Goal: Task Accomplishment & Management: Use online tool/utility

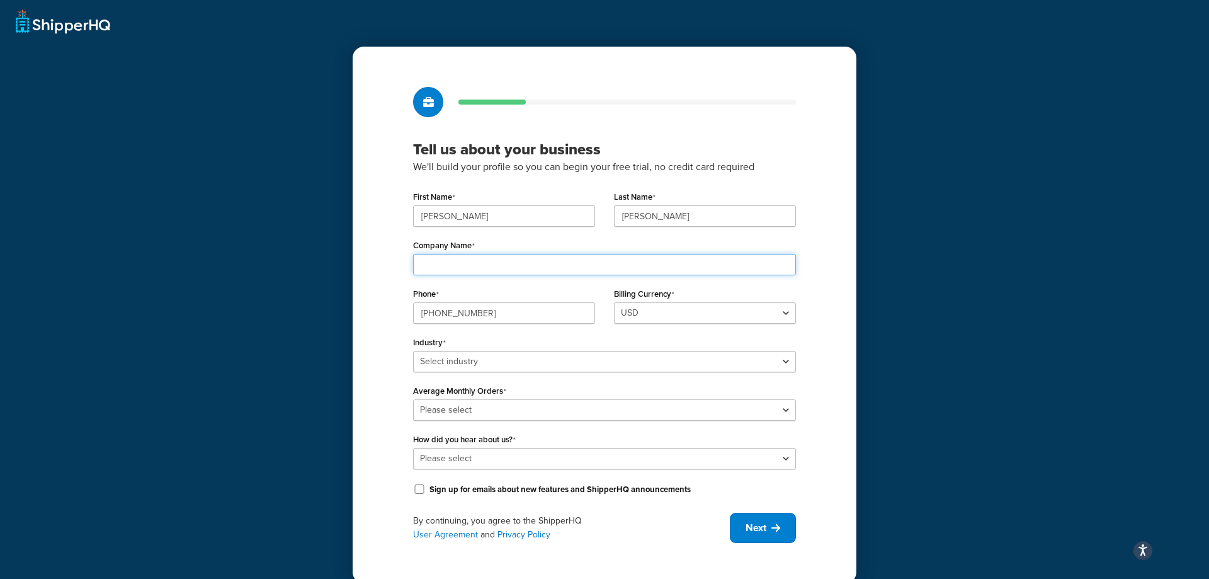
click at [567, 267] on input "Company Name" at bounding box center [604, 264] width 383 height 21
click at [567, 266] on input "Company Name" at bounding box center [604, 264] width 383 height 21
type input "Fellhoelter ToolWerks"
drag, startPoint x: 492, startPoint y: 314, endPoint x: 395, endPoint y: 322, distance: 97.3
click at [413, 321] on input "760-223-2503" at bounding box center [504, 312] width 182 height 21
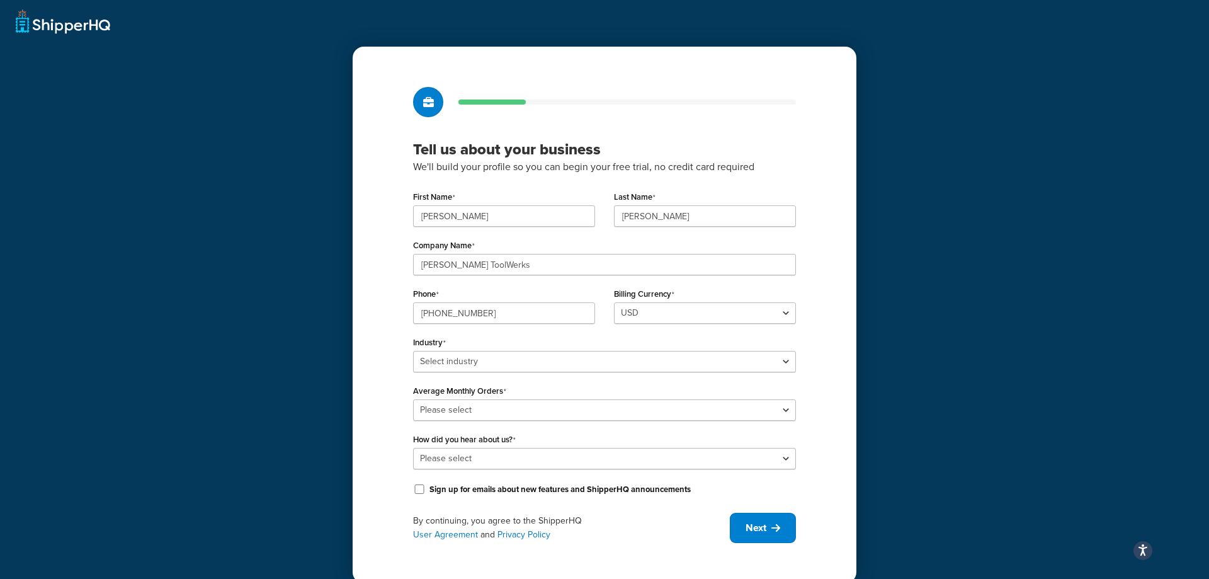
click at [840, 327] on div "Tell us about your business We'll build your profile so you can begin your free…" at bounding box center [605, 315] width 504 height 537
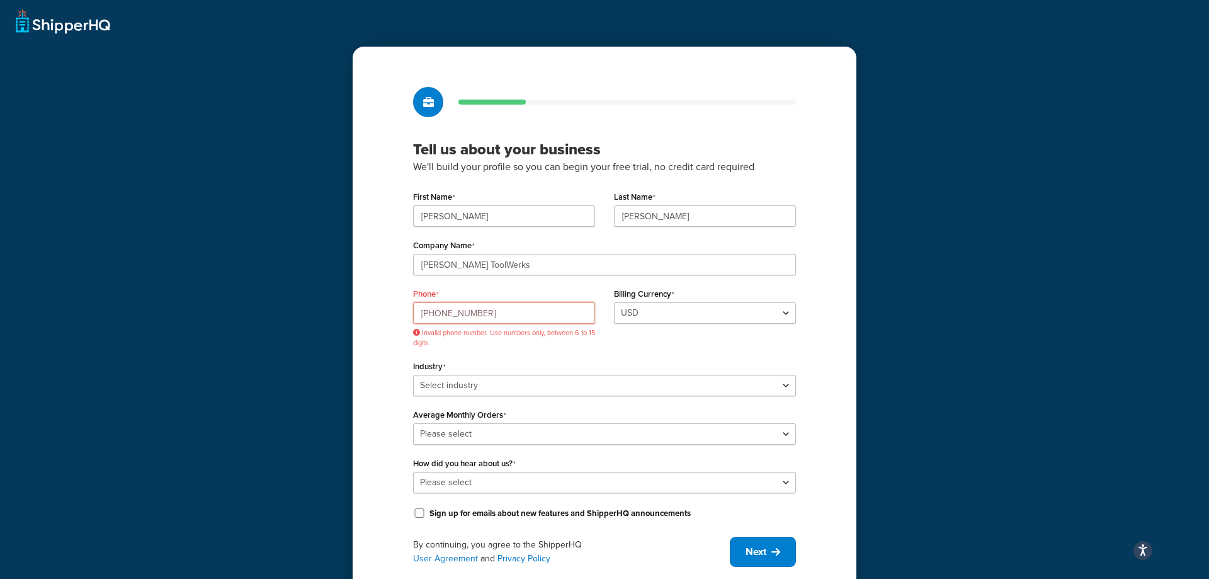
click at [498, 315] on input "601-452-4242" at bounding box center [504, 312] width 182 height 21
drag, startPoint x: 498, startPoint y: 315, endPoint x: 378, endPoint y: 315, distance: 120.3
click at [413, 315] on input "601-452-4242" at bounding box center [504, 312] width 182 height 21
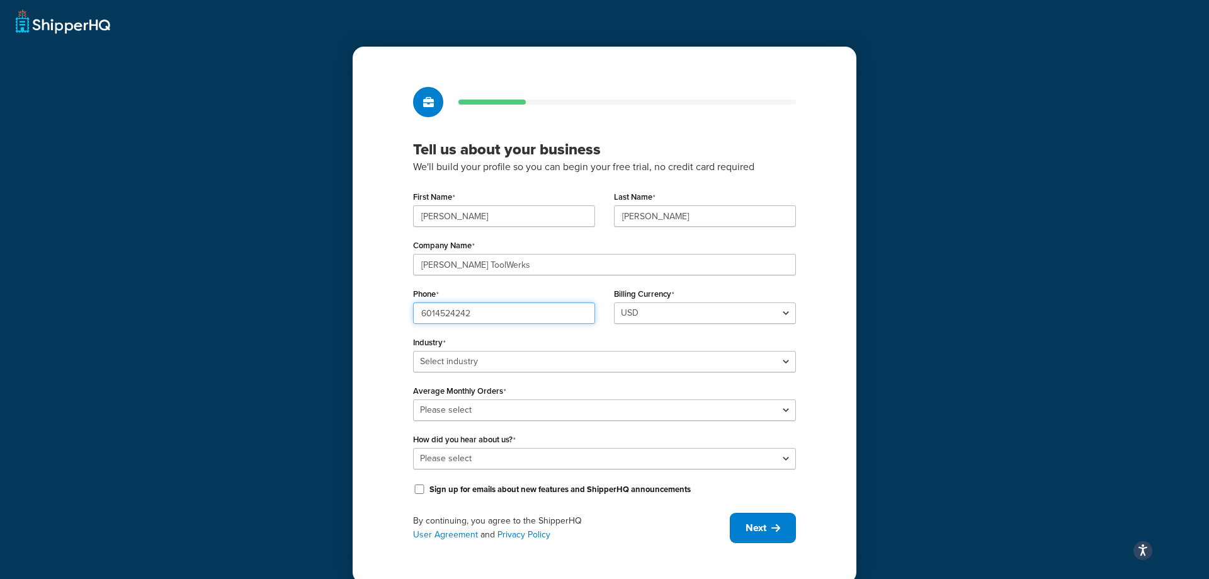
type input "6014524242"
click at [413, 351] on select "Select industry Automotive Adult Agriculture Alcohol, Tobacco & CBD Arts & Craf…" at bounding box center [604, 361] width 383 height 21
select select "18"
click option "Machinery & Manufacturing" at bounding box center [0, 0] width 0 height 0
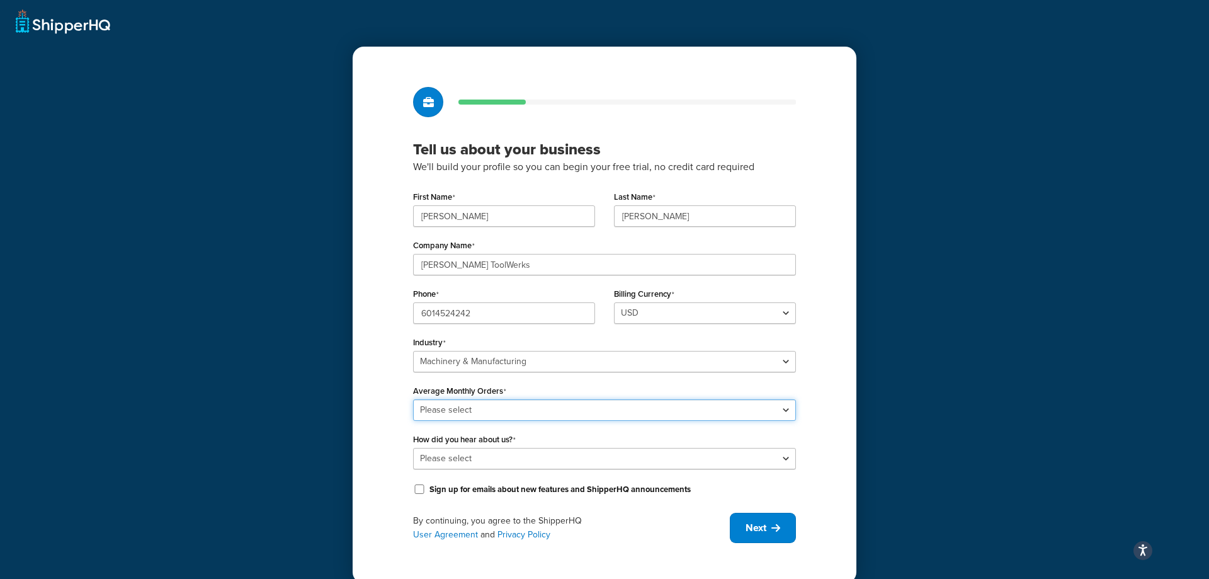
click at [413, 399] on select "Please select 0-500 501-1,000 1,001-10,000 10,001-20,000 Over 20,000" at bounding box center [604, 409] width 383 height 21
select select "1"
click option "0-500" at bounding box center [0, 0] width 0 height 0
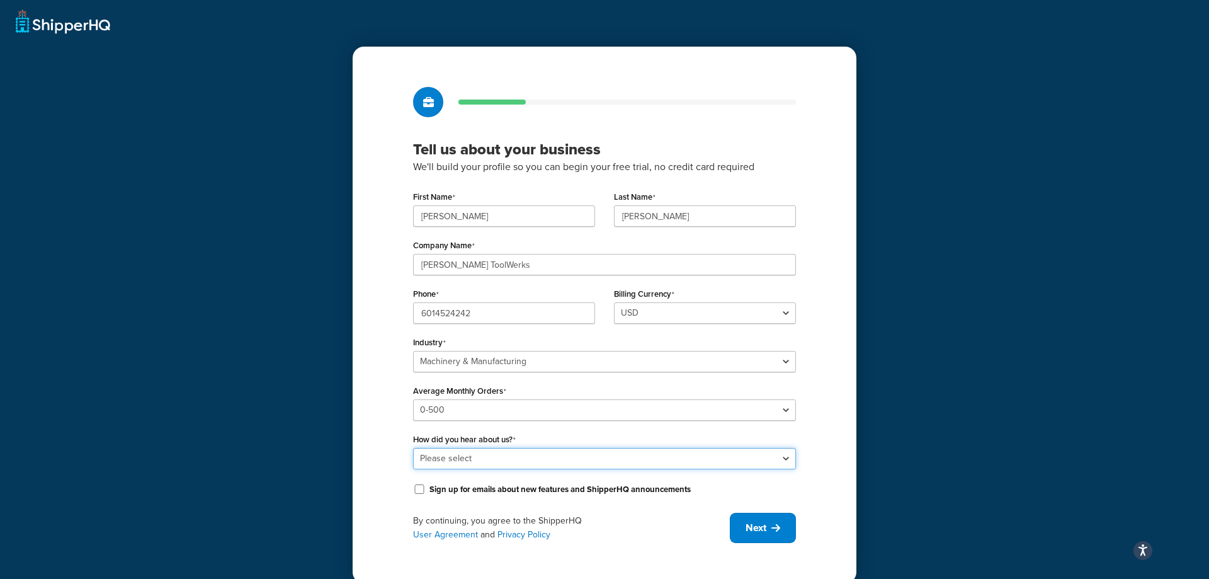
click at [413, 448] on select "Please select Online Search App Store or Marketplace Listing Referred by Agency…" at bounding box center [604, 458] width 383 height 21
select select "1"
click option "Online Search" at bounding box center [0, 0] width 0 height 0
click at [402, 446] on div "Tell us about your business We'll build your profile so you can begin your free…" at bounding box center [605, 315] width 504 height 537
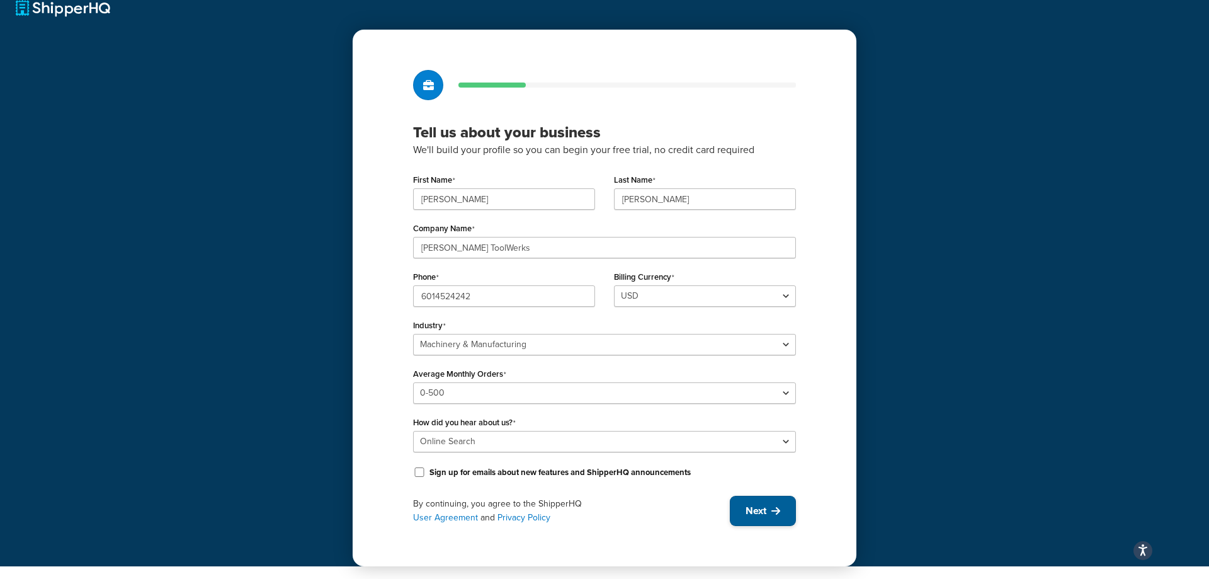
click at [772, 512] on icon at bounding box center [775, 511] width 9 height 10
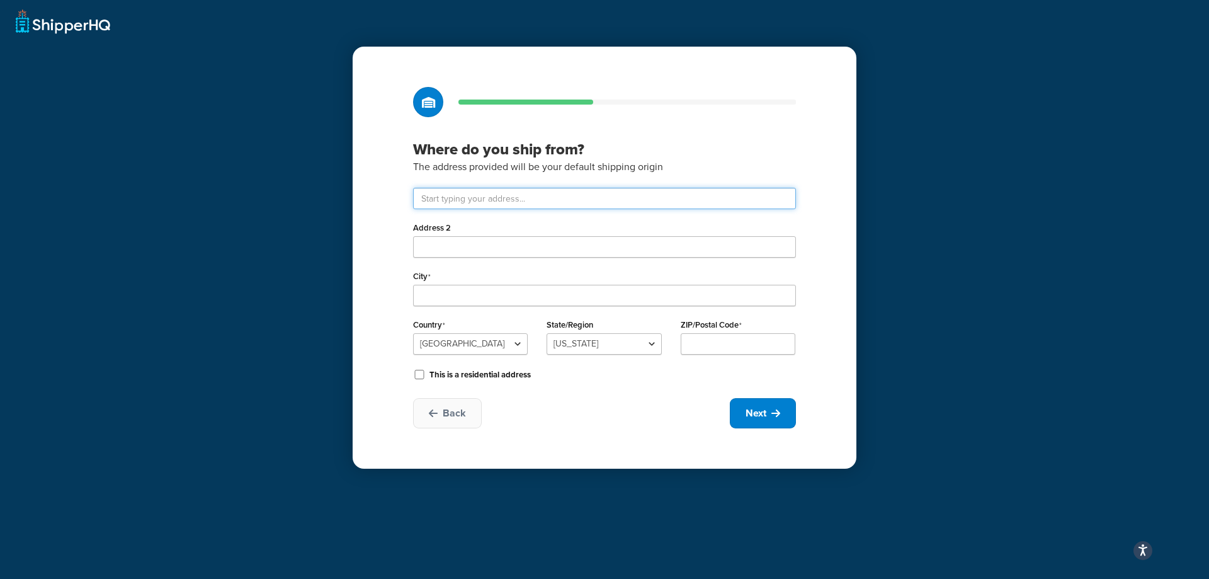
click at [493, 200] on input "text" at bounding box center [604, 198] width 383 height 21
type input "2045 EAST WHITWORTH ST"
select select
type input "39083"
type input "2045 E Whitworth St"
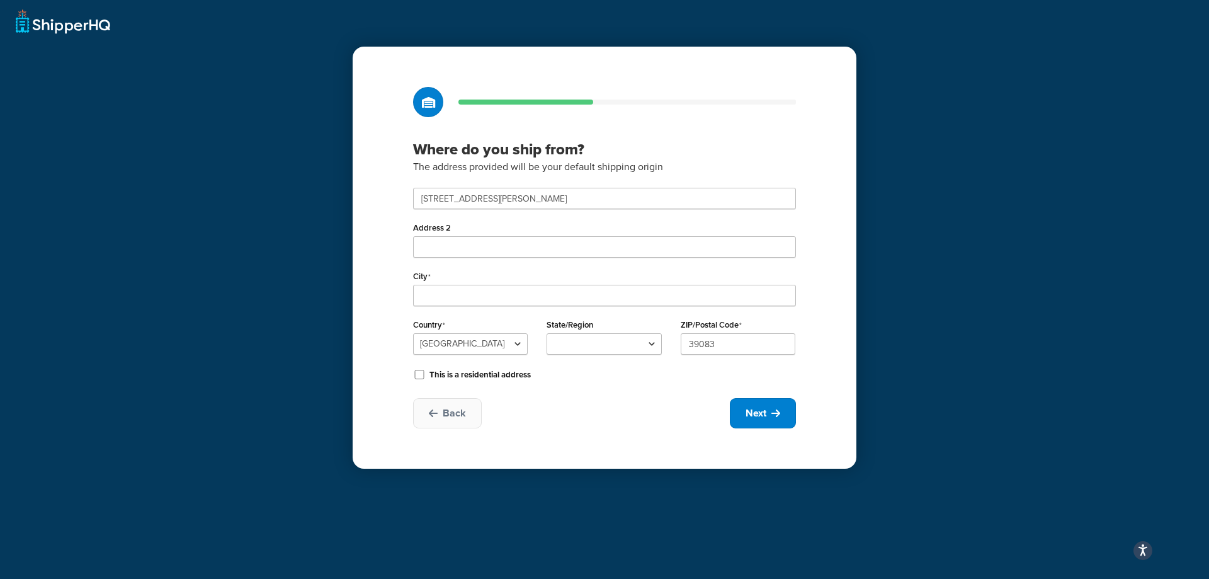
type input "Hazlehurst"
click at [393, 309] on div "Where do you ship from? The address provided will be your default shipping orig…" at bounding box center [605, 258] width 504 height 422
click at [756, 410] on span "Next" at bounding box center [756, 413] width 21 height 14
select select "1"
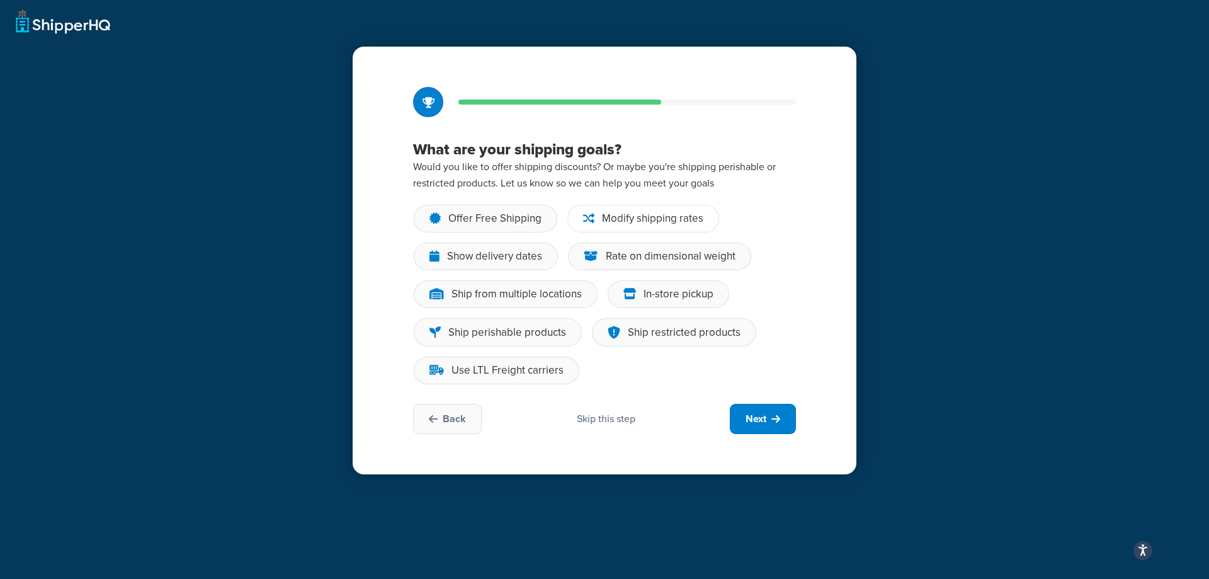
click at [631, 213] on div "Modify shipping rates" at bounding box center [652, 218] width 101 height 13
click at [0, 0] on input "Modify shipping rates" at bounding box center [0, 0] width 0 height 0
click at [450, 250] on div "Show delivery dates" at bounding box center [494, 256] width 95 height 13
click at [0, 0] on input "Show delivery dates" at bounding box center [0, 0] width 0 height 0
click at [654, 262] on div "Rate on dimensional weight" at bounding box center [671, 256] width 130 height 13
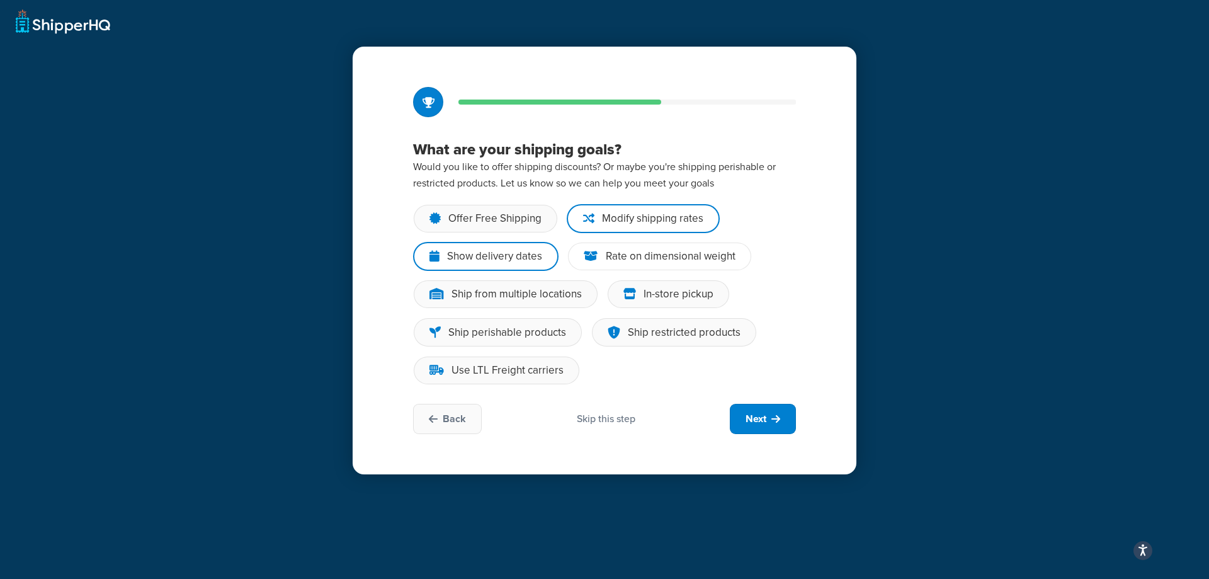
click at [0, 0] on input "Rate on dimensional weight" at bounding box center [0, 0] width 0 height 0
click at [757, 416] on span "Next" at bounding box center [756, 419] width 21 height 14
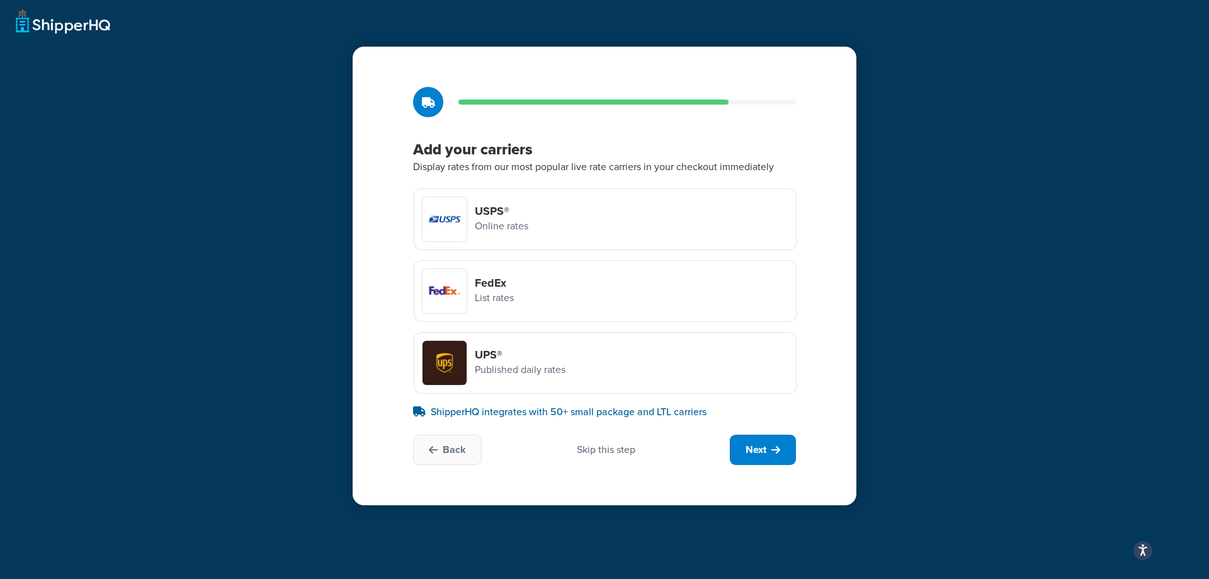
click at [577, 236] on div "USPS® Online rates" at bounding box center [605, 219] width 383 height 62
click at [0, 0] on input "USPS® Online rates" at bounding box center [0, 0] width 0 height 0
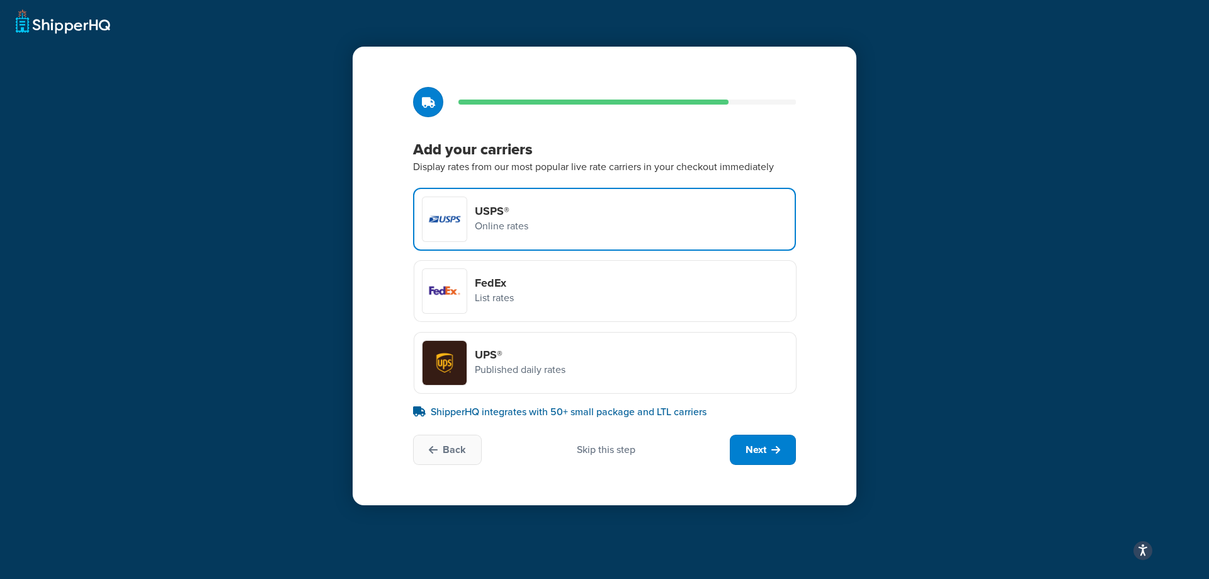
click at [581, 372] on div "UPS® Published daily rates" at bounding box center [605, 363] width 383 height 62
click at [0, 0] on input "UPS® Published daily rates" at bounding box center [0, 0] width 0 height 0
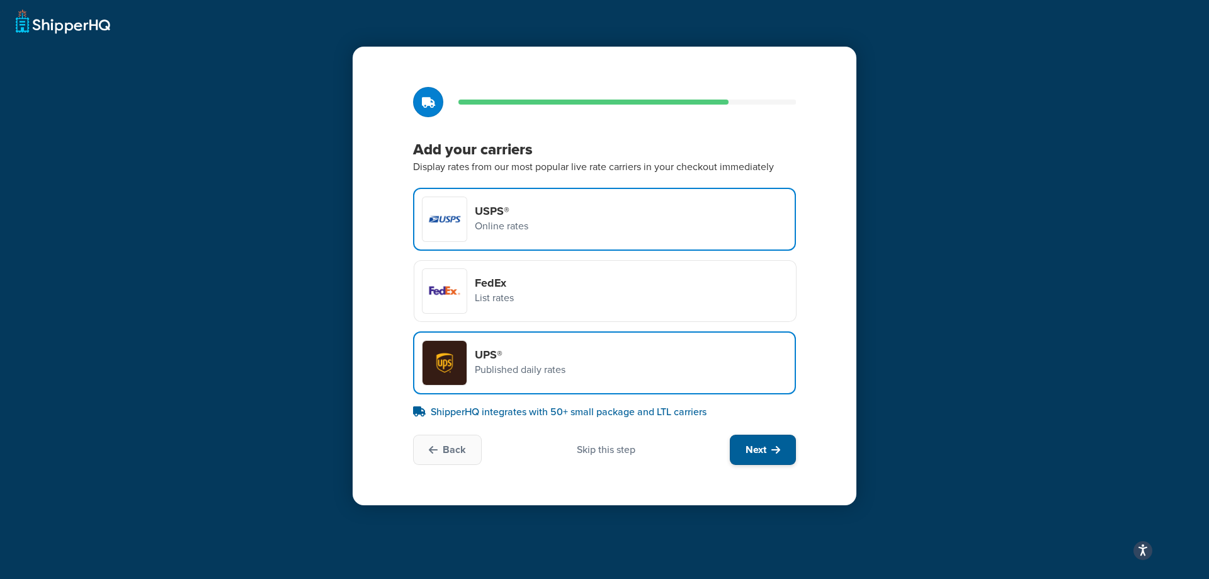
click at [763, 447] on span "Next" at bounding box center [756, 450] width 21 height 14
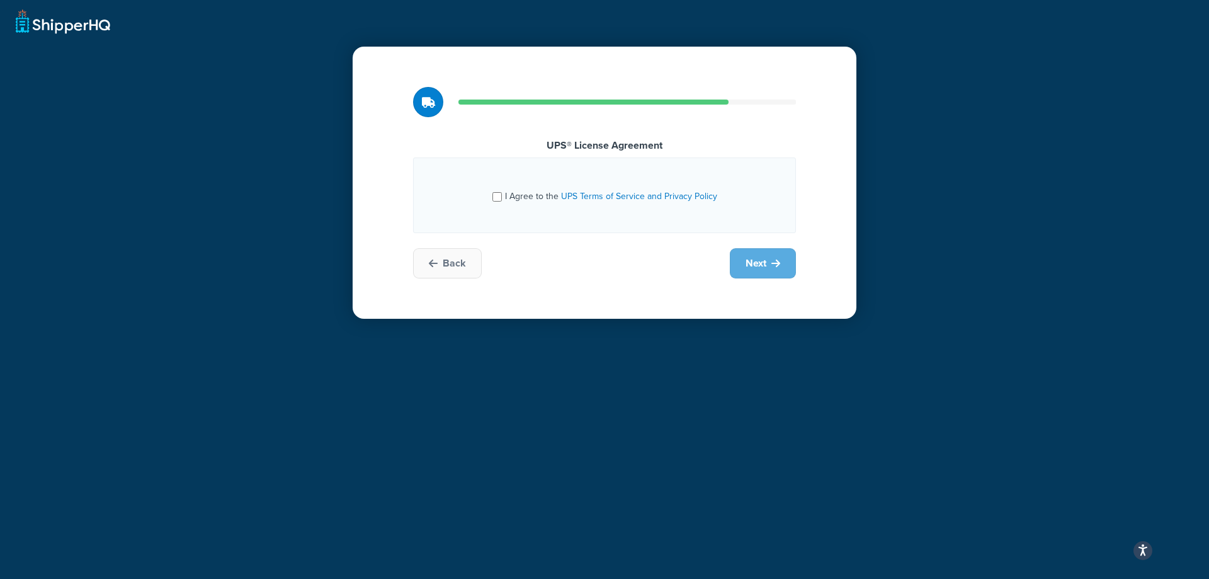
click at [492, 201] on div "I Agree to the UPS Terms of Service and Privacy Policy" at bounding box center [604, 195] width 350 height 33
click at [499, 201] on input "I Agree to the UPS Terms of Service and Privacy Policy" at bounding box center [496, 196] width 9 height 9
checkbox input "true"
click at [759, 265] on span "Next" at bounding box center [756, 263] width 21 height 14
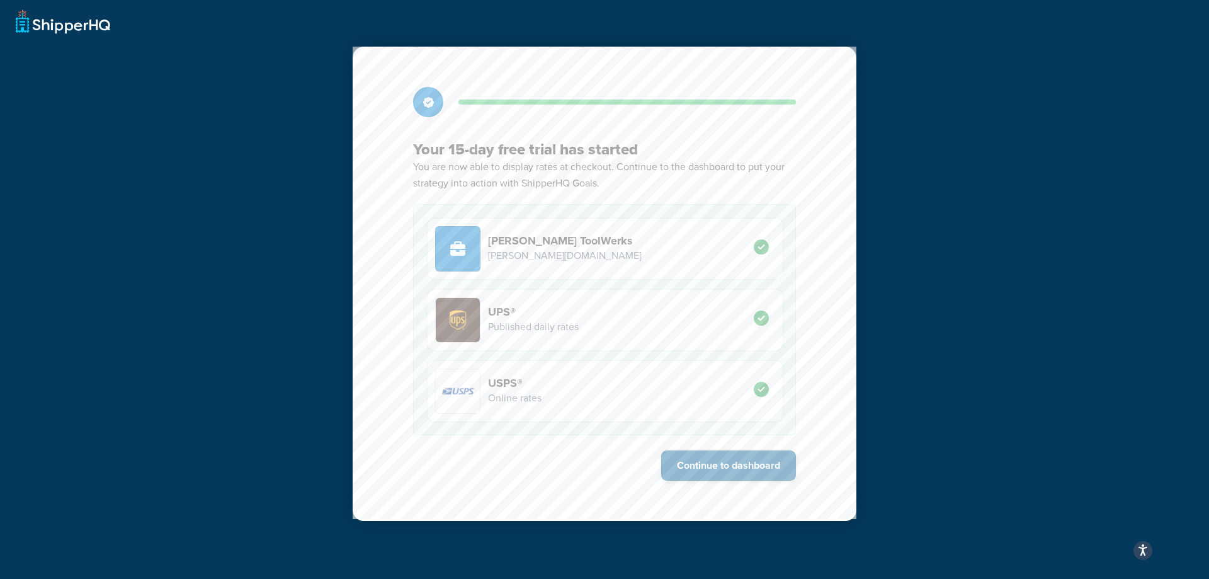
click at [737, 469] on button "Continue to dashboard" at bounding box center [728, 465] width 135 height 30
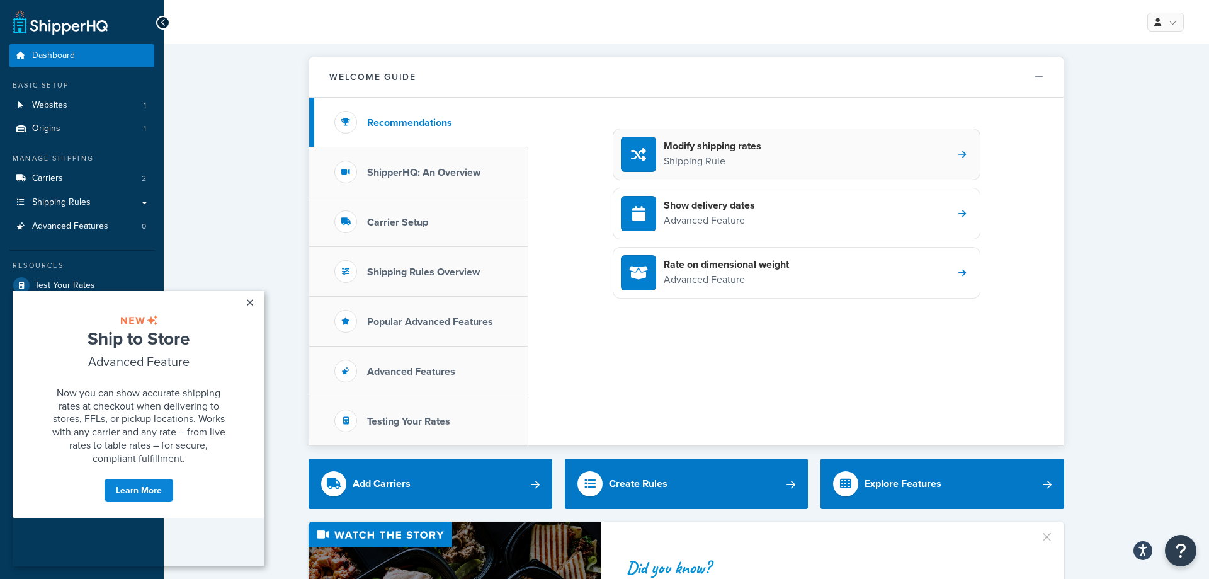
click at [707, 161] on p "Shipping Rule" at bounding box center [713, 161] width 98 height 16
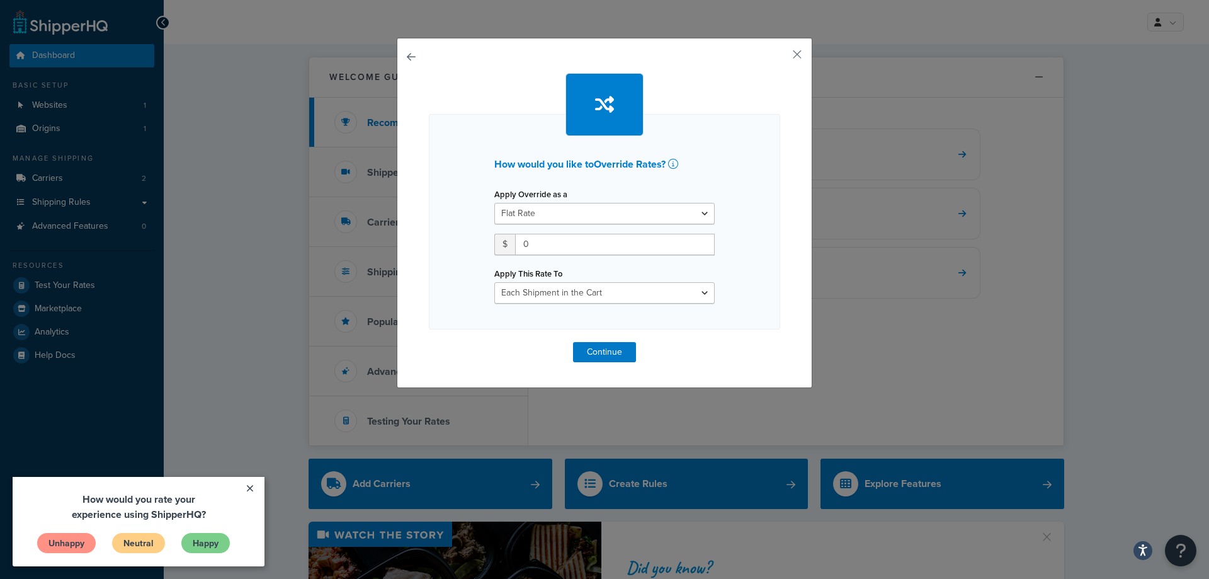
click at [792, 48] on div "How would you like to Override Rates ? Apply Override as a Flat Rate Percentage…" at bounding box center [605, 213] width 416 height 350
click at [794, 50] on div "How would you like to Override Rates ? Apply Override as a Flat Rate Percentage…" at bounding box center [605, 213] width 416 height 350
click at [780, 57] on button "button" at bounding box center [778, 58] width 3 height 3
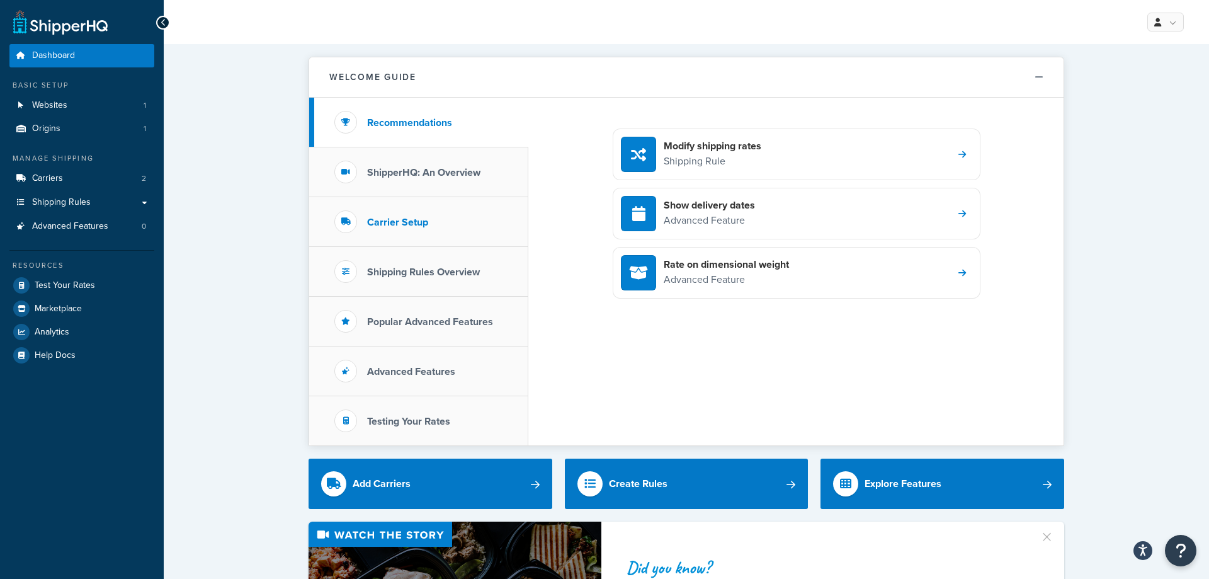
click at [432, 232] on li "Carrier Setup" at bounding box center [418, 222] width 219 height 50
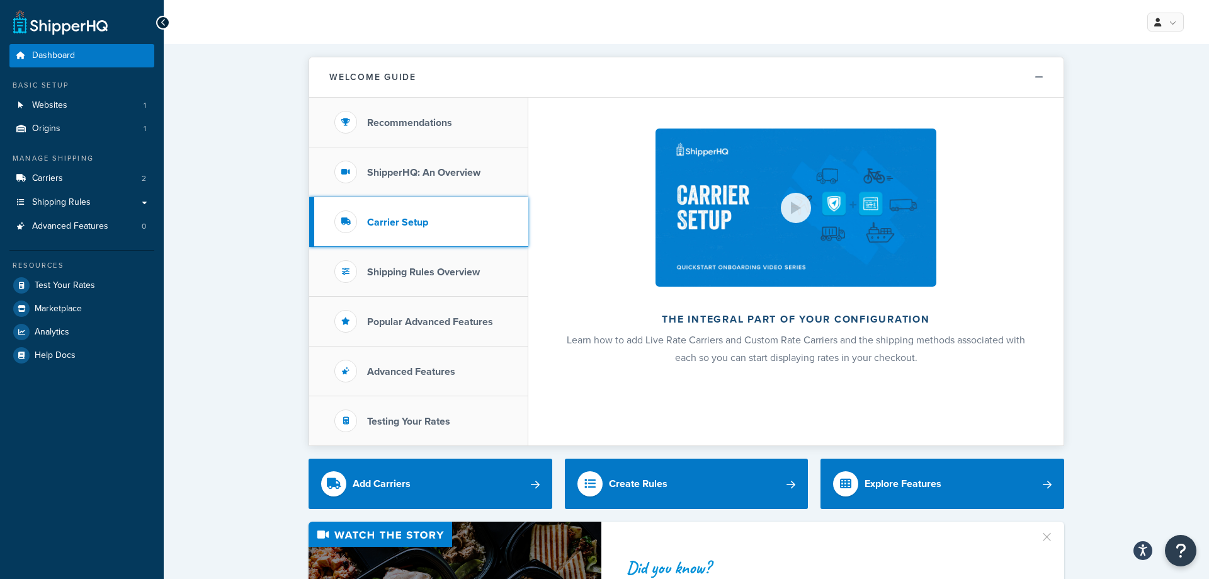
click at [409, 221] on h3 "Carrier Setup" at bounding box center [397, 222] width 61 height 11
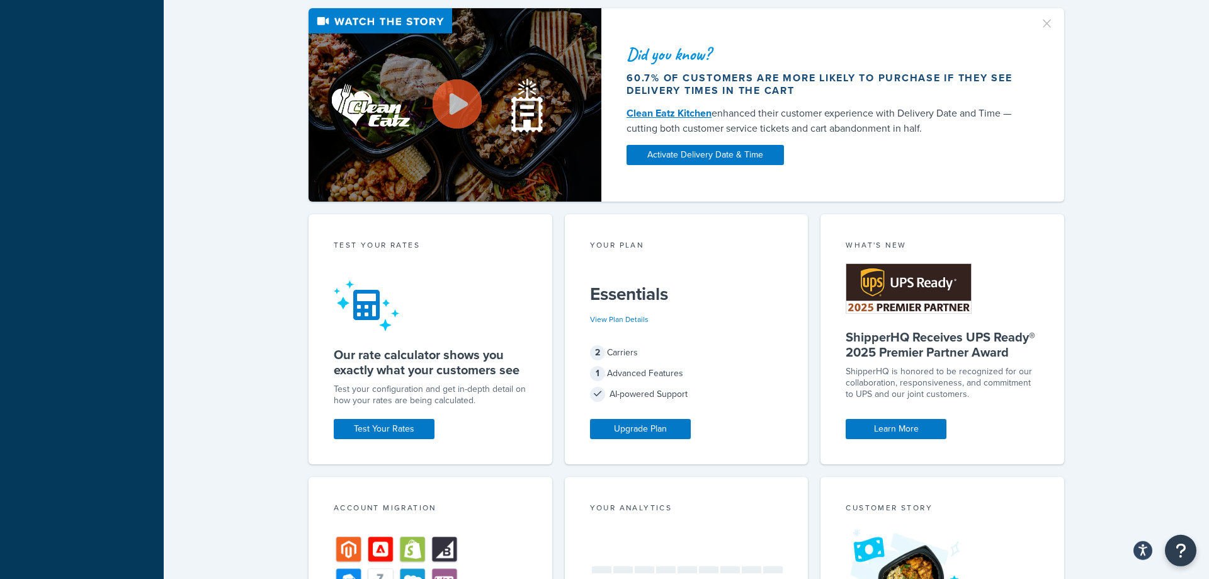
scroll to position [514, 0]
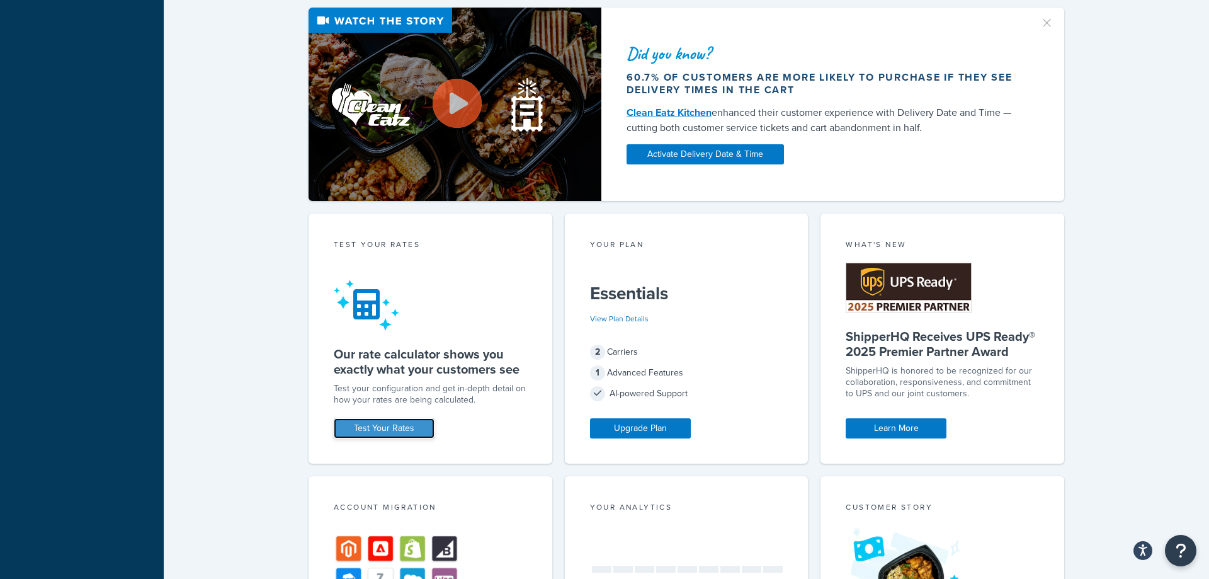
click at [386, 424] on link "Test Your Rates" at bounding box center [384, 428] width 101 height 20
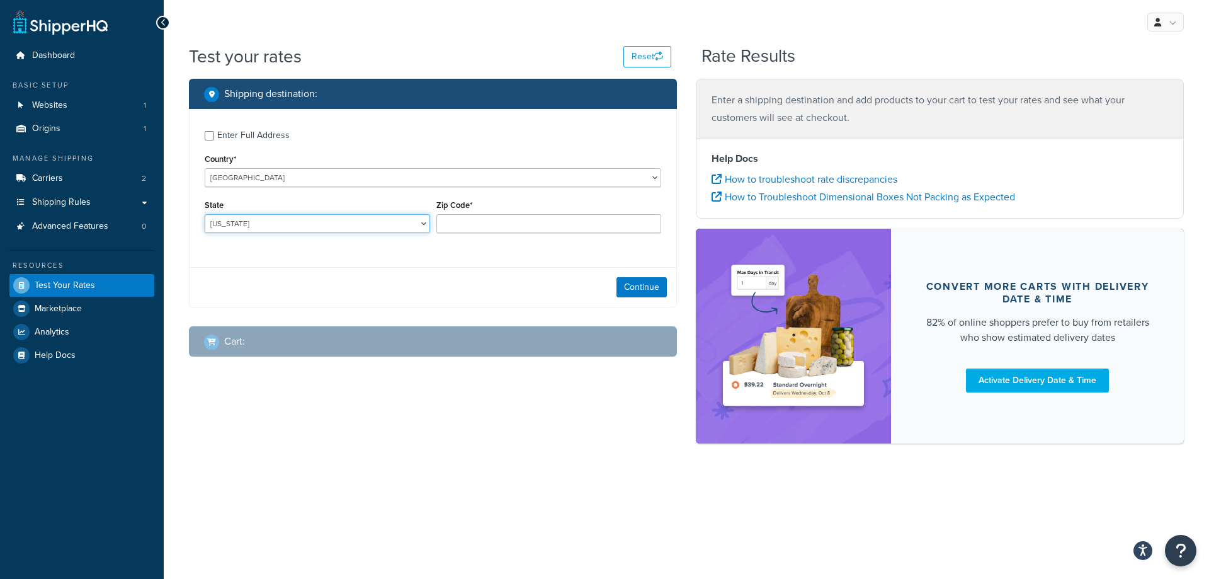
click at [205, 214] on select "Alabama Alaska American Samoa Arizona Arkansas Armed Forces Americas Armed Forc…" at bounding box center [317, 223] width 225 height 19
select select "AZ"
click option "Arizona" at bounding box center [0, 0] width 0 height 0
click at [455, 225] on input "Zip Code*" at bounding box center [548, 223] width 225 height 19
type input "86404"
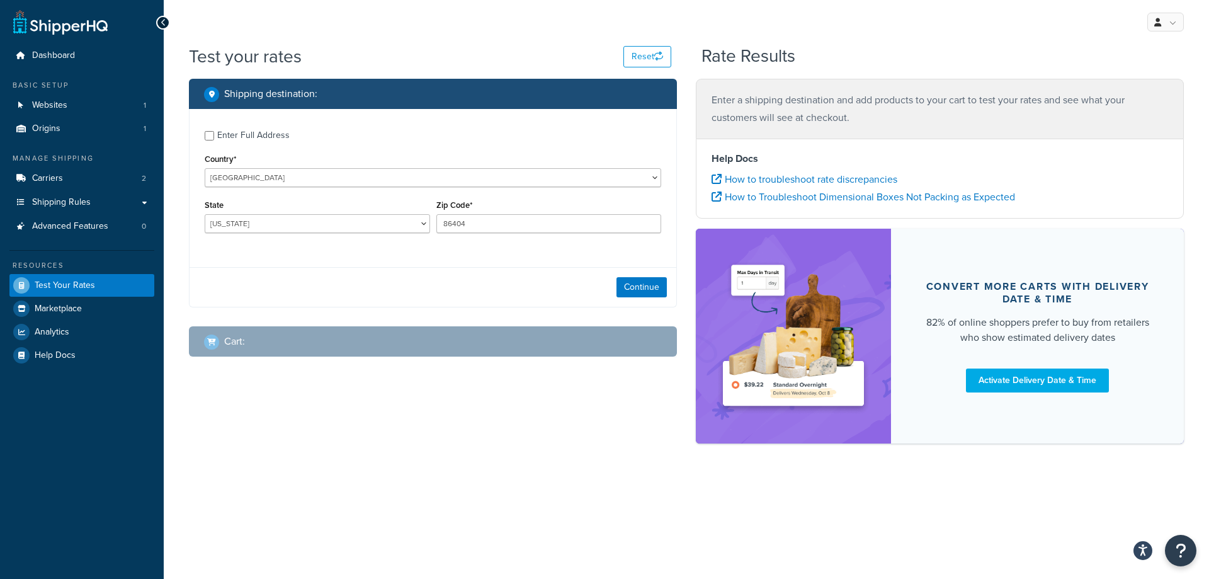
click at [356, 277] on div "Continue" at bounding box center [433, 287] width 487 height 40
click at [642, 287] on button "Continue" at bounding box center [642, 287] width 50 height 20
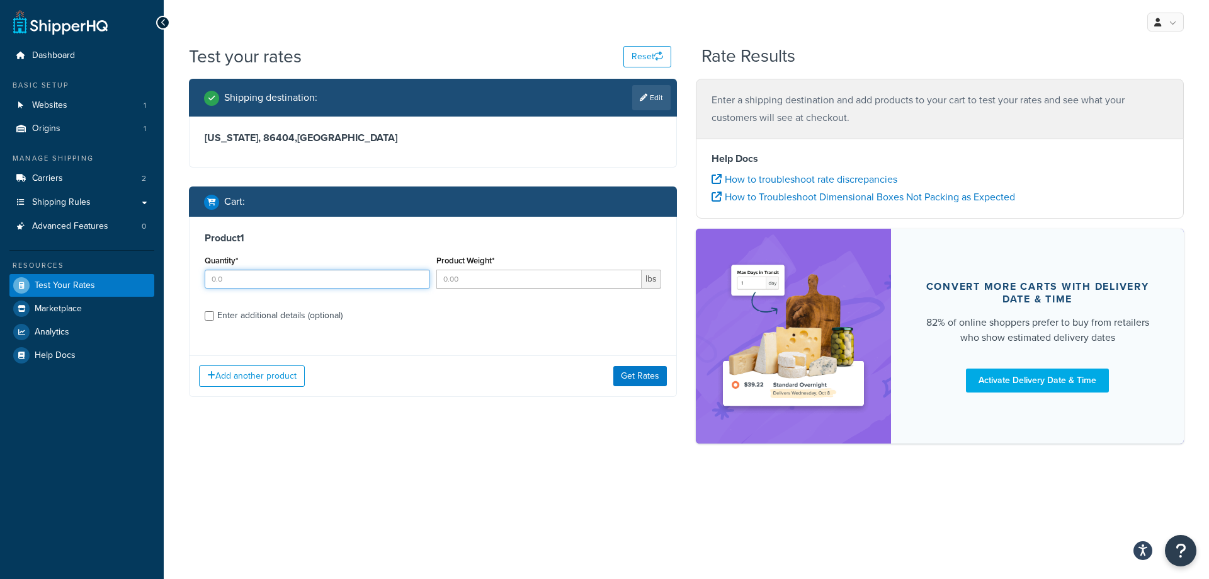
click at [242, 285] on input "Quantity*" at bounding box center [317, 279] width 225 height 19
type input "1"
click at [493, 283] on input "Product Weight*" at bounding box center [539, 279] width 206 height 19
type input ".51"
click at [493, 326] on div "Product 1 Quantity* 1 Product Weight* .51 lbs Enter additional details (optiona…" at bounding box center [433, 281] width 487 height 129
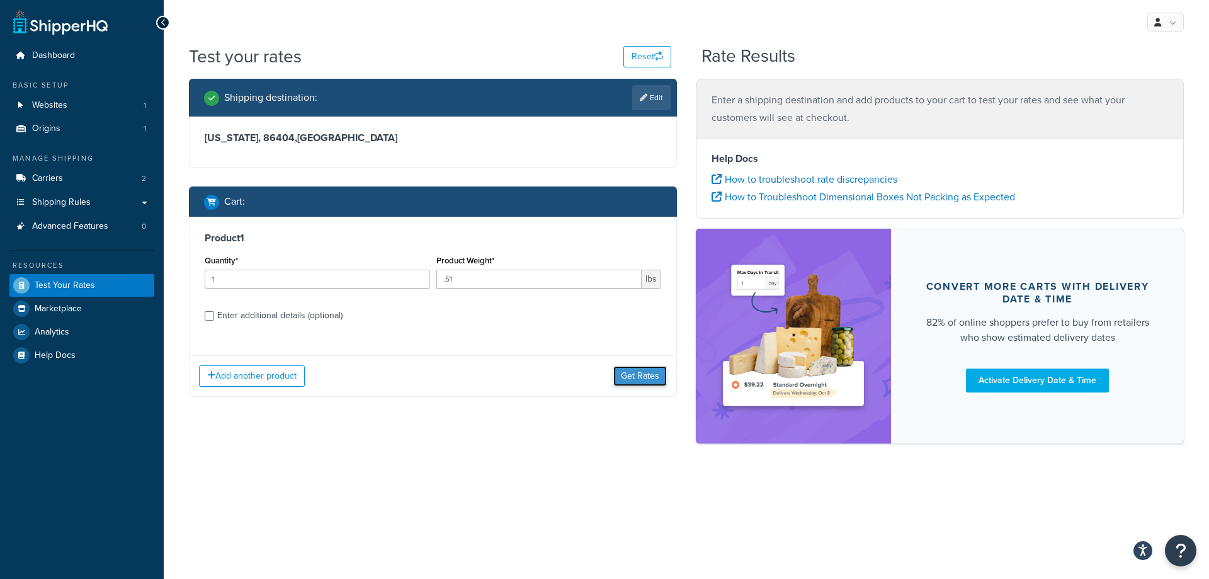
click at [650, 375] on button "Get Rates" at bounding box center [640, 376] width 54 height 20
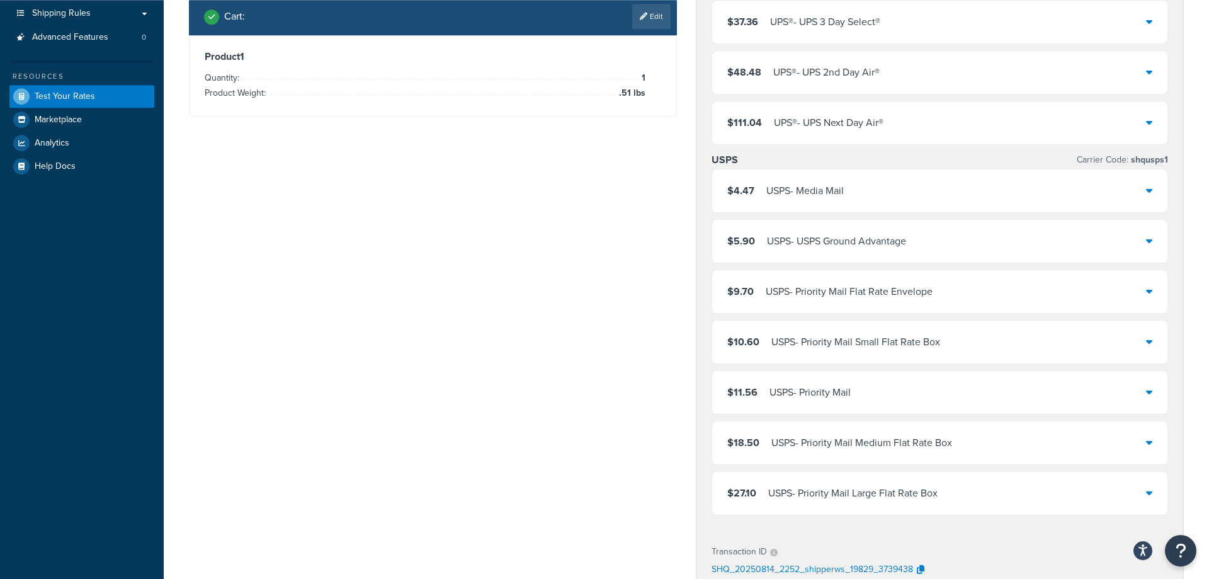
scroll to position [193, 0]
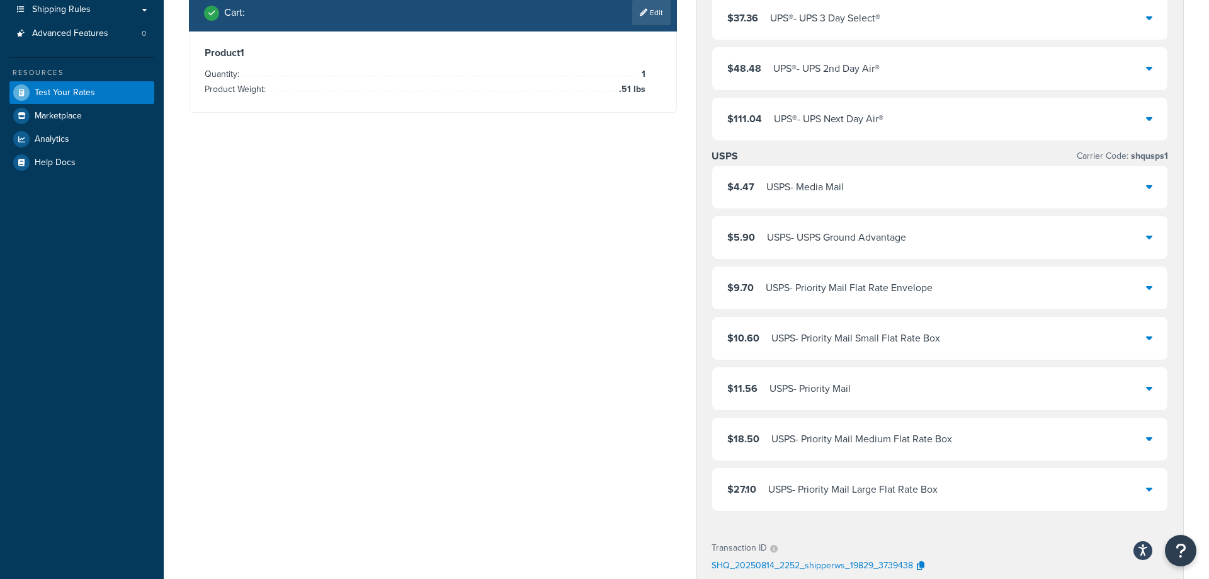
click at [1147, 122] on icon at bounding box center [1149, 118] width 6 height 10
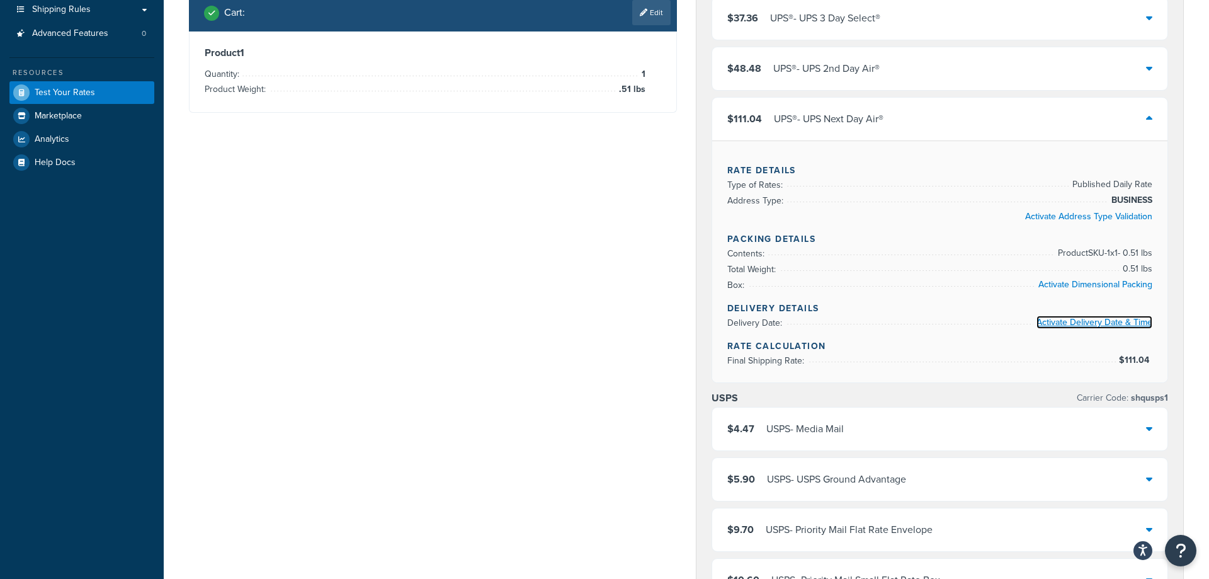
click at [1084, 325] on link "Activate Delivery Date & Time" at bounding box center [1095, 322] width 116 height 13
